Goal: Information Seeking & Learning: Find specific fact

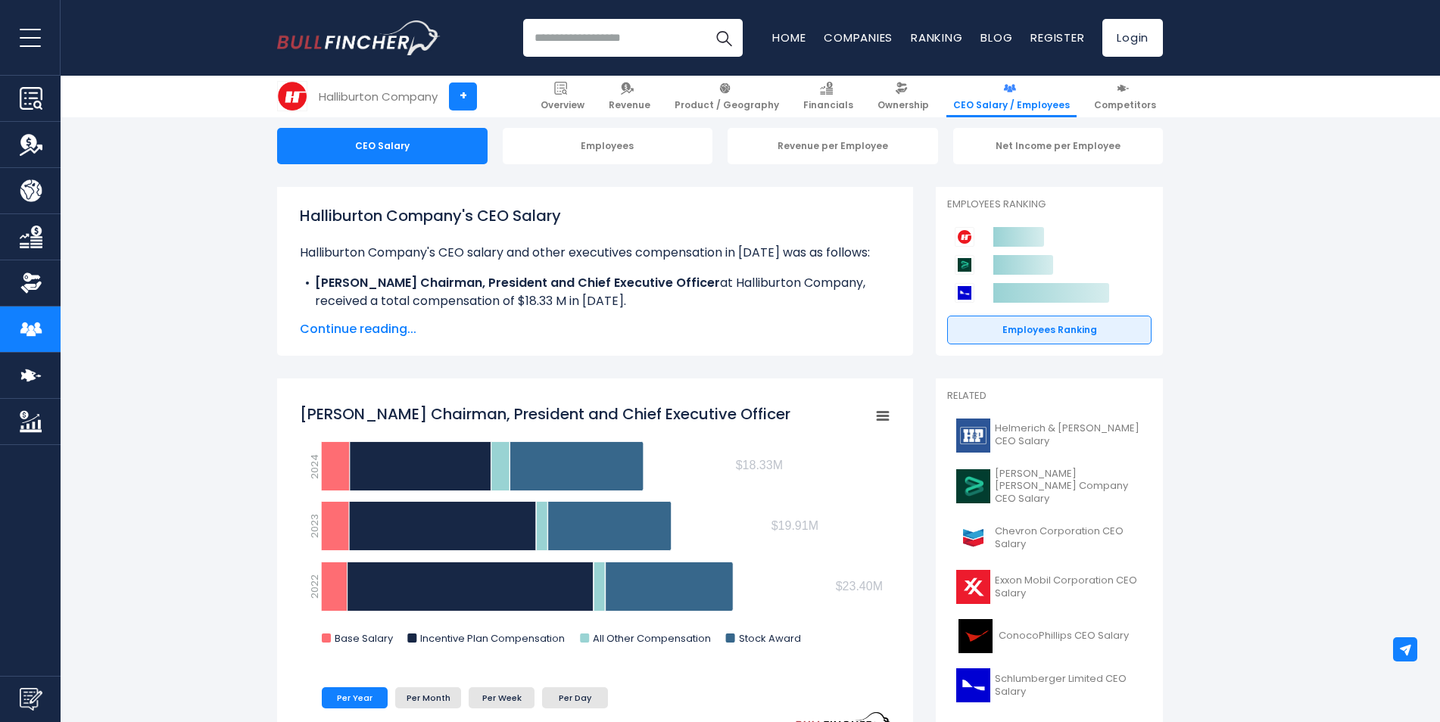
click at [335, 322] on span "Continue reading..." at bounding box center [595, 329] width 591 height 18
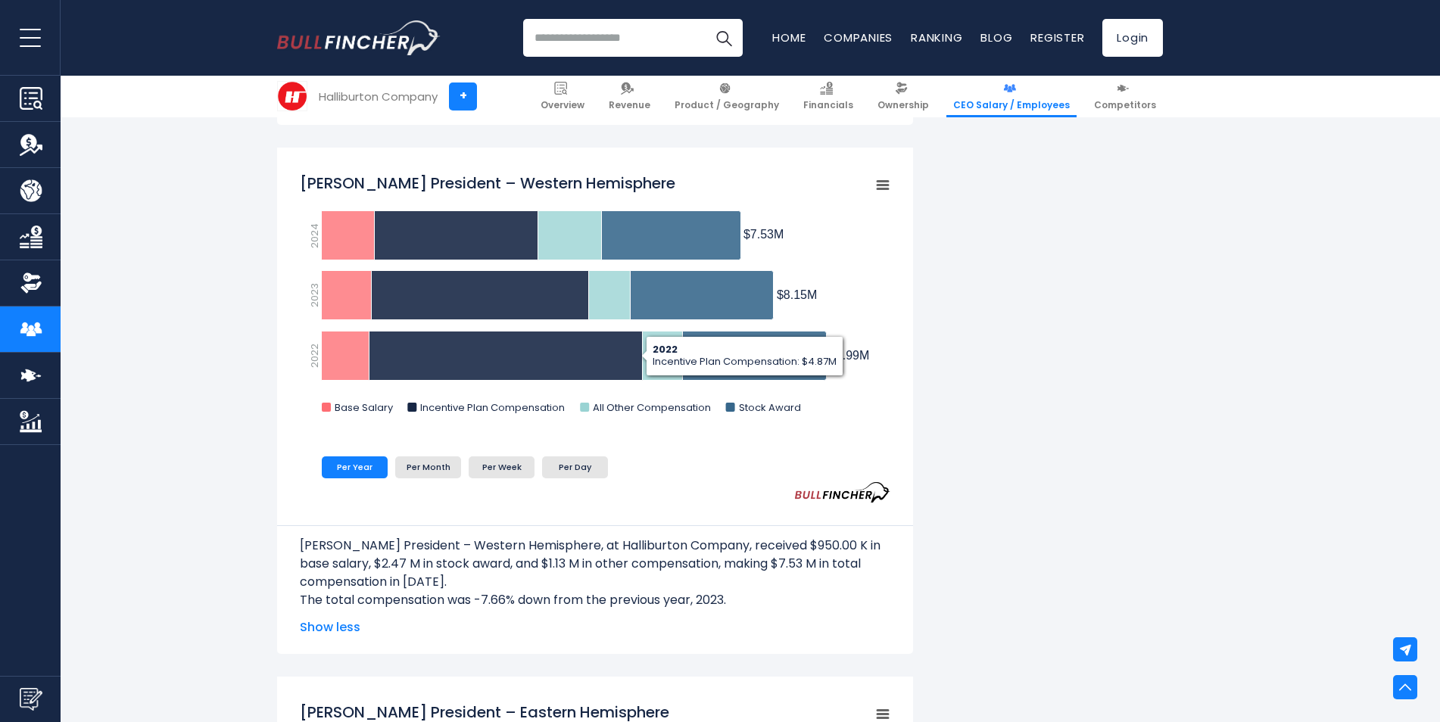
scroll to position [1060, 0]
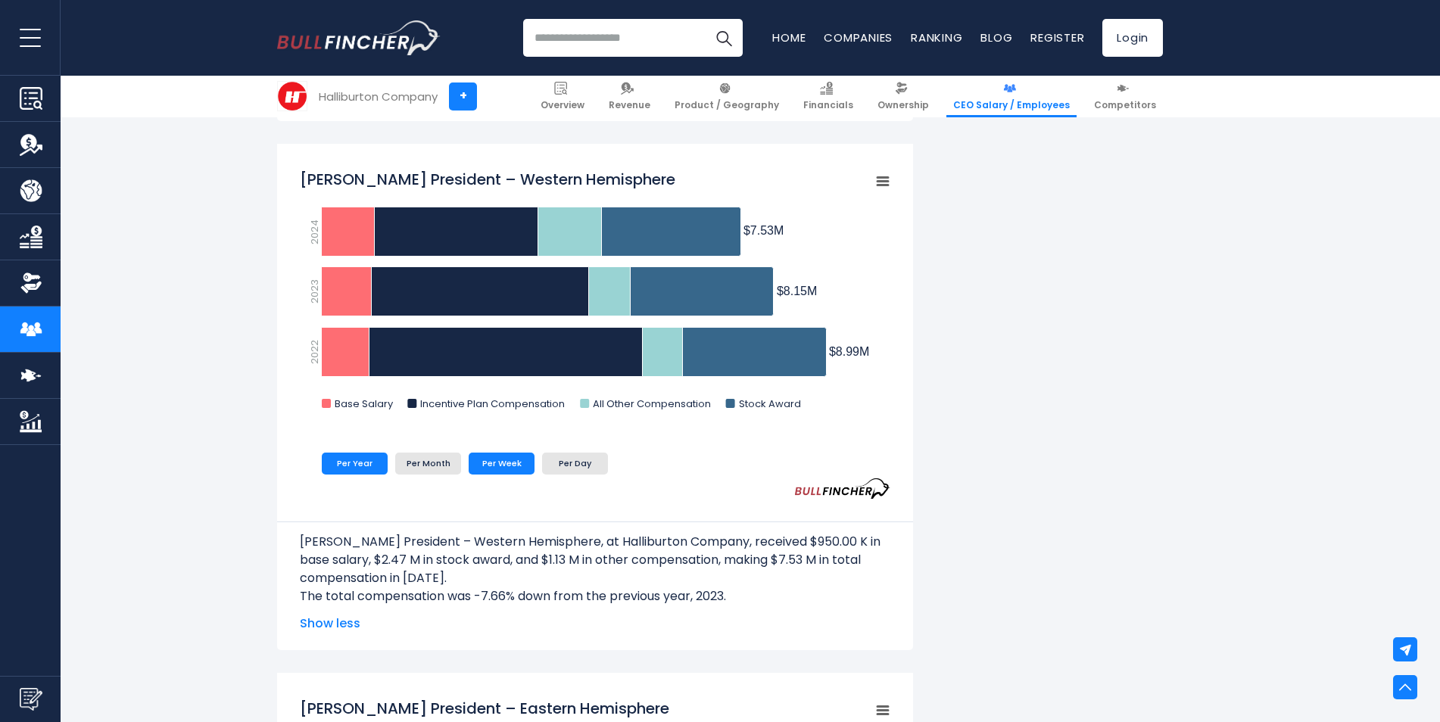
click at [512, 462] on li "Per Week" at bounding box center [502, 463] width 66 height 21
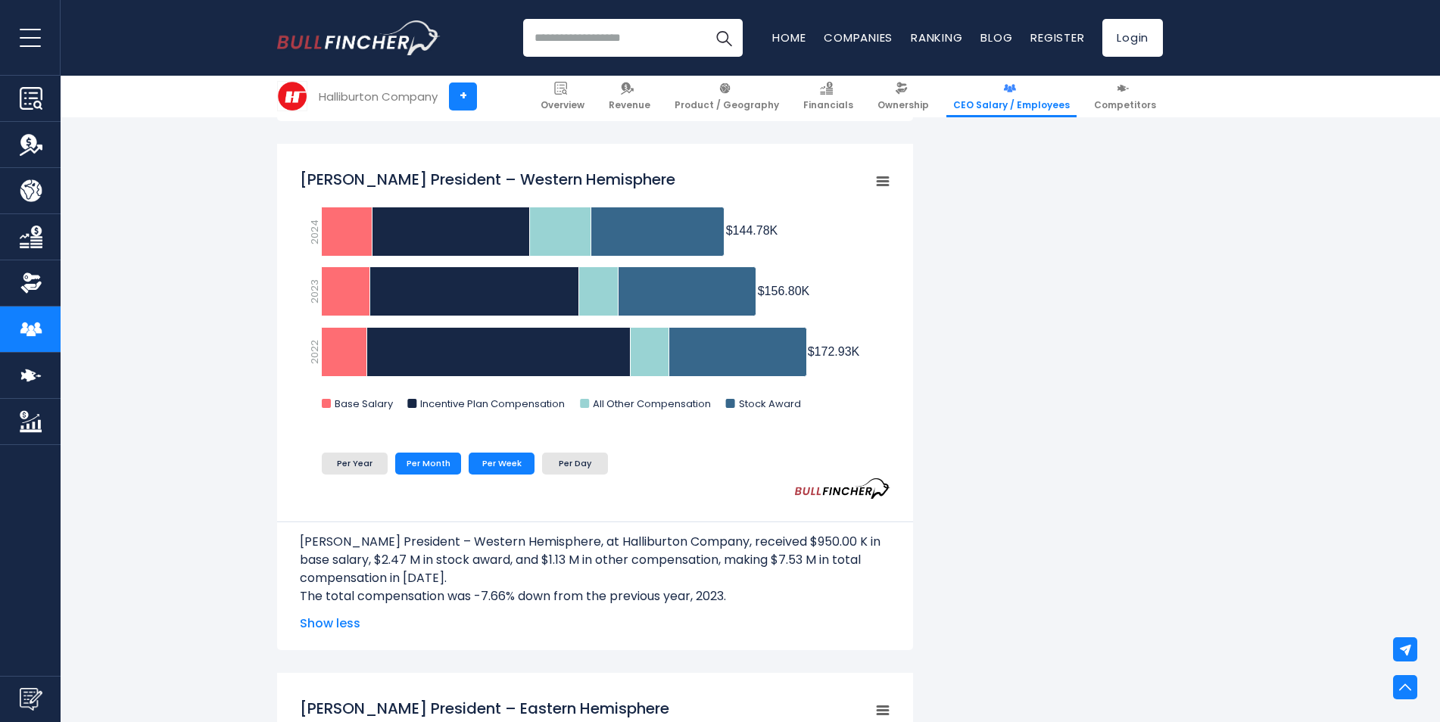
click at [419, 460] on li "Per Month" at bounding box center [428, 463] width 66 height 21
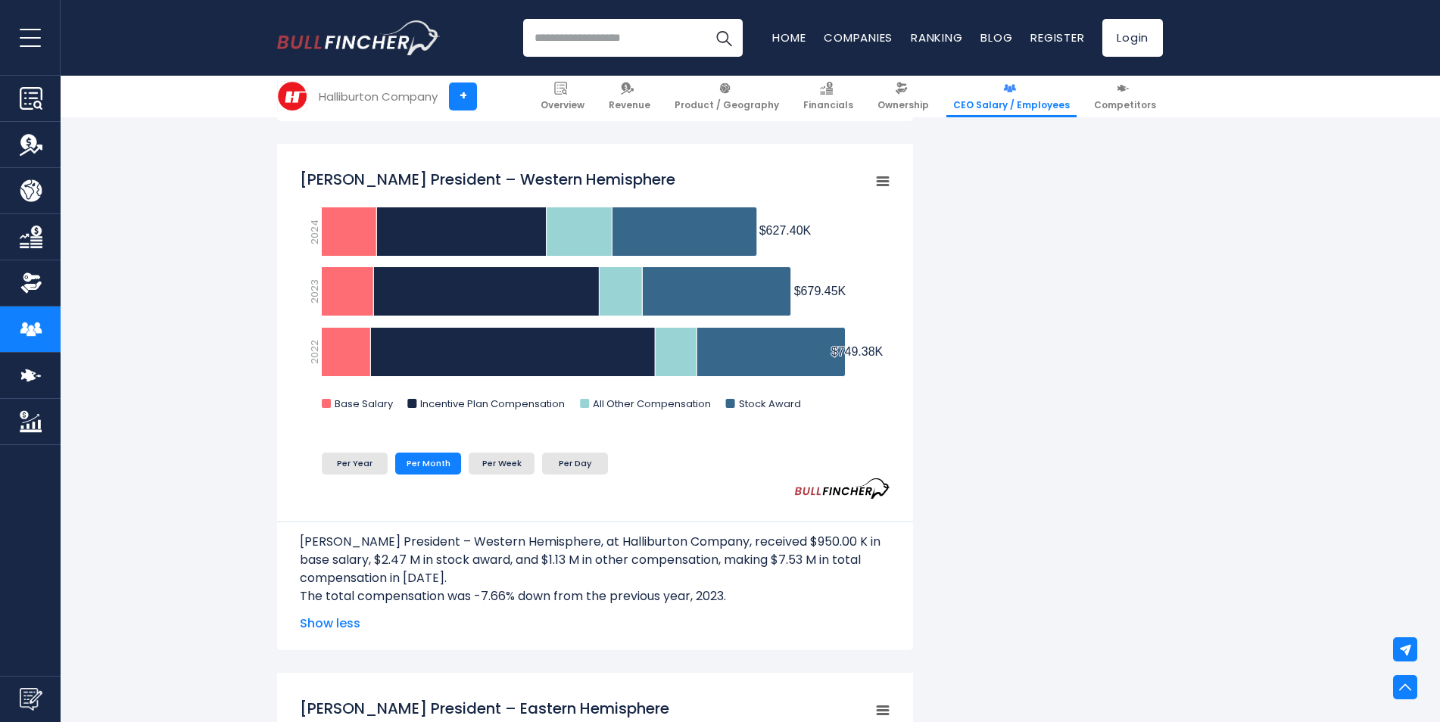
click at [327, 450] on ul "Per Year Per Month Per Week Per Day" at bounding box center [546, 463] width 492 height 29
click at [587, 471] on li "Per Day" at bounding box center [575, 463] width 66 height 21
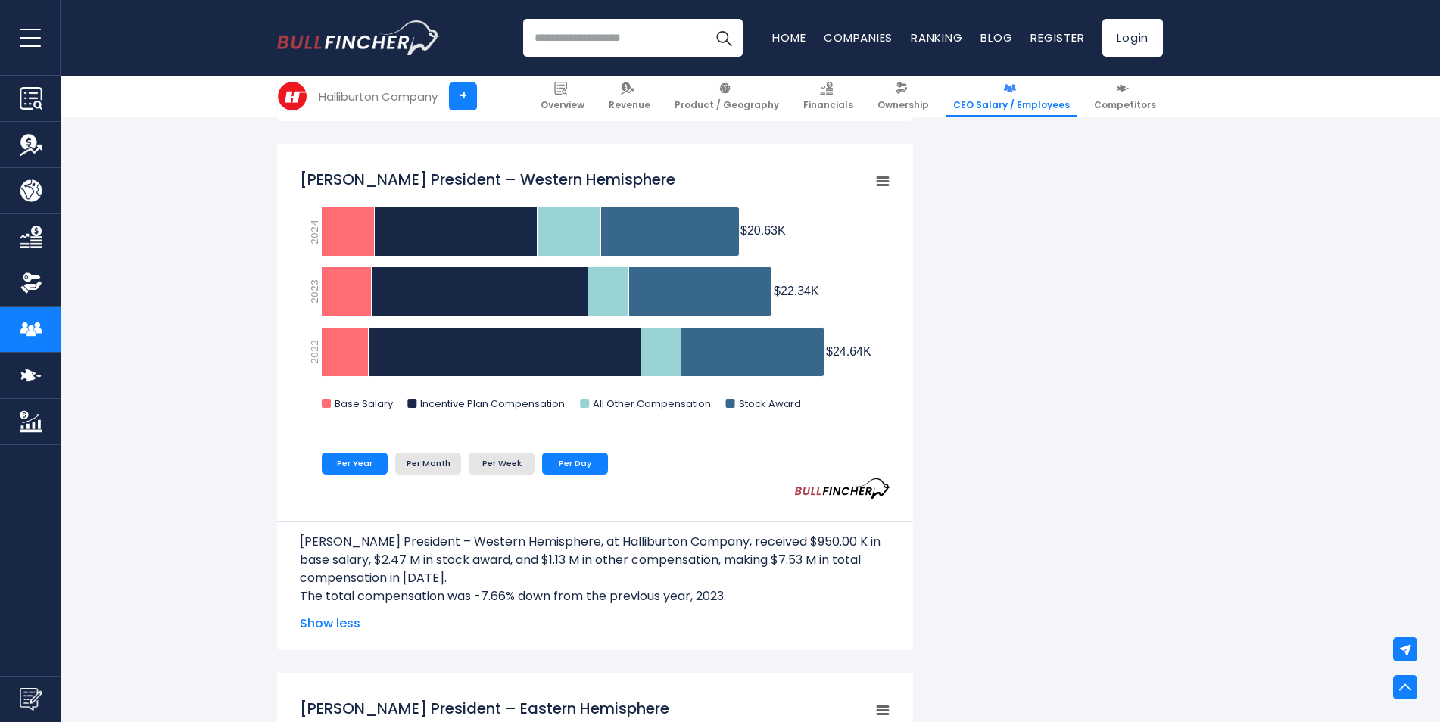
click at [371, 457] on li "Per Year" at bounding box center [355, 463] width 66 height 21
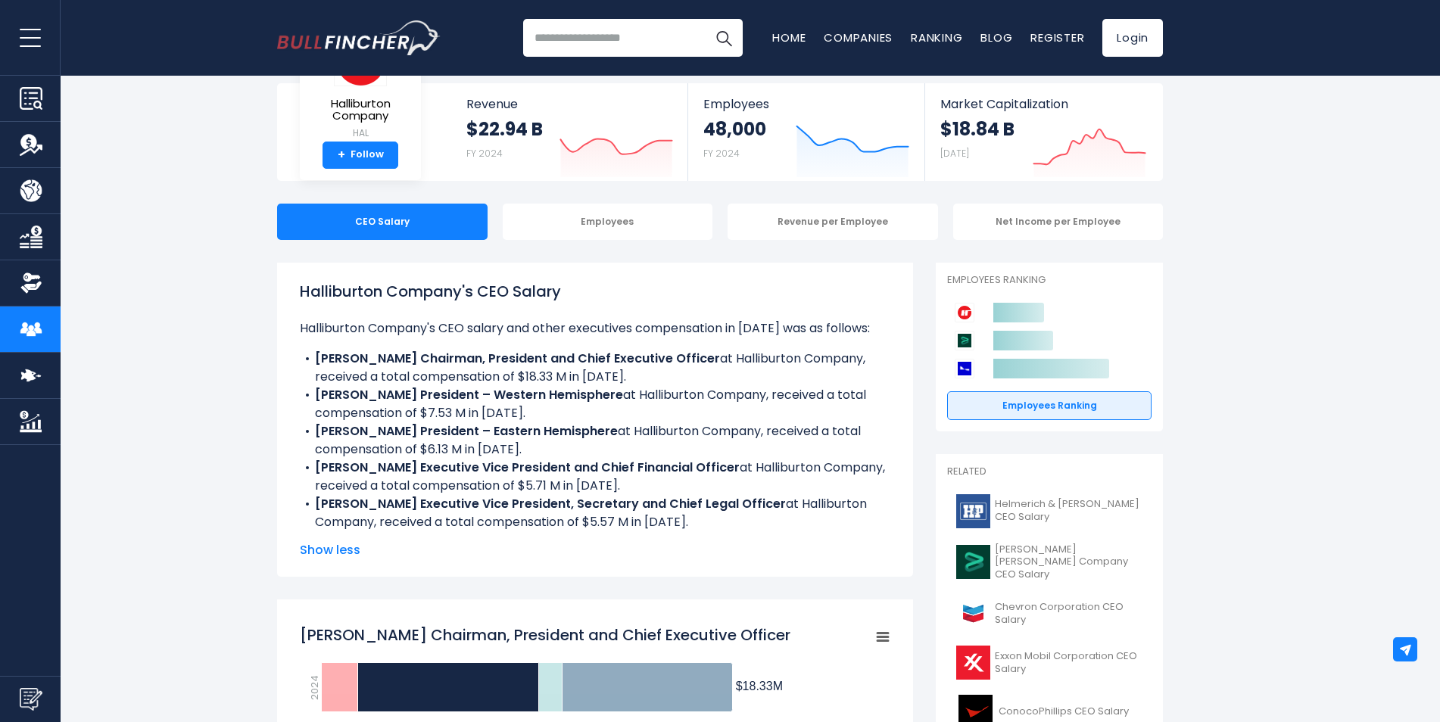
scroll to position [0, 0]
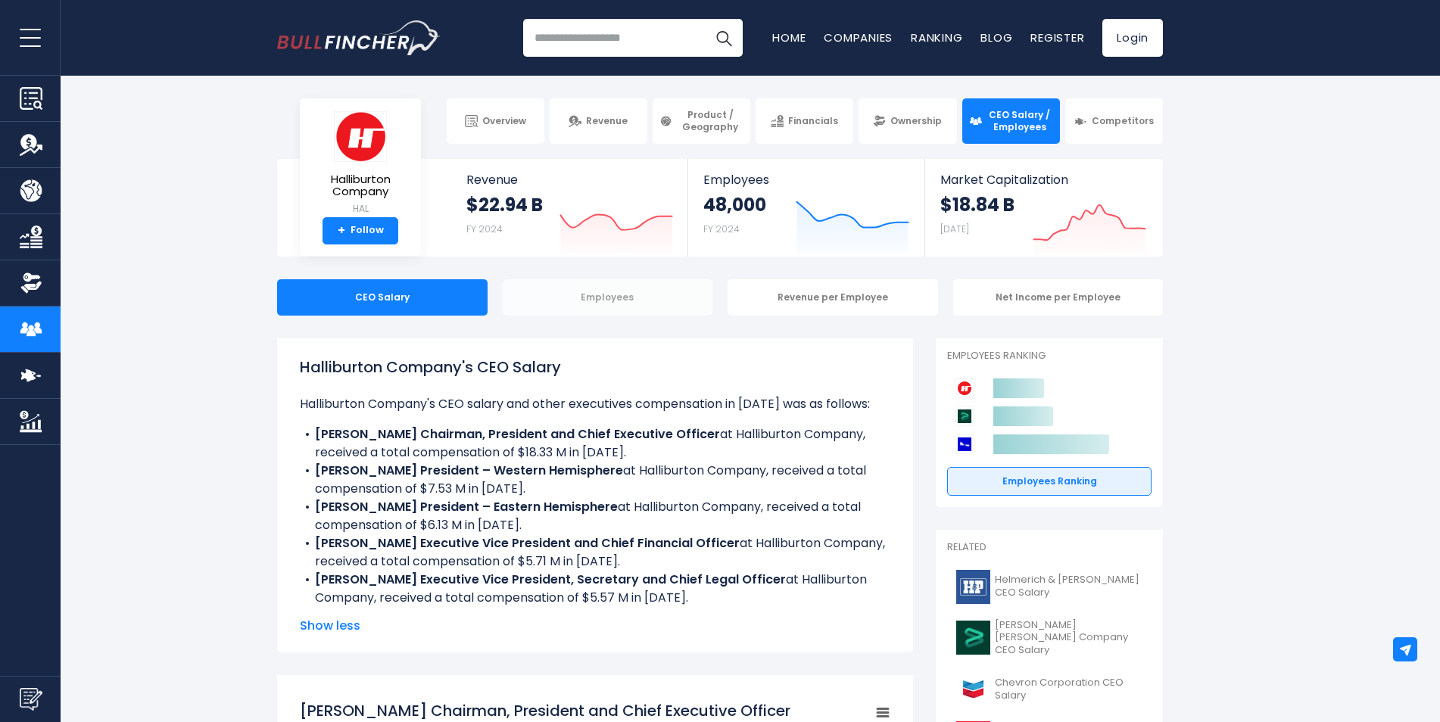
click at [612, 313] on div "Employees" at bounding box center [608, 297] width 211 height 36
click at [625, 299] on div "Employees" at bounding box center [608, 297] width 211 height 36
click at [620, 301] on div "Employees" at bounding box center [608, 297] width 211 height 36
click at [618, 298] on div "Employees" at bounding box center [608, 297] width 211 height 36
